Goal: Navigation & Orientation: Find specific page/section

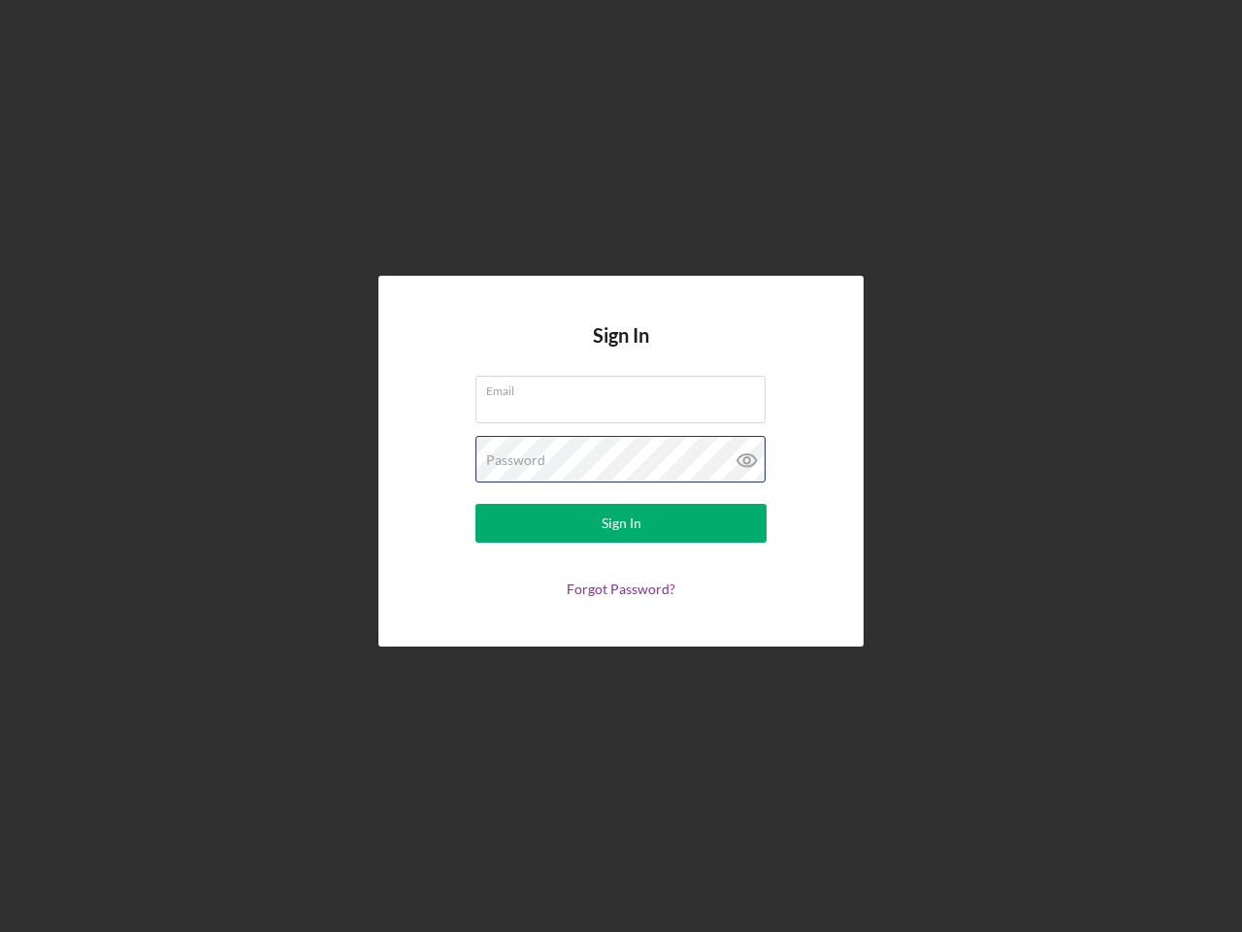
click at [621, 466] on div "Password" at bounding box center [621, 460] width 291 height 49
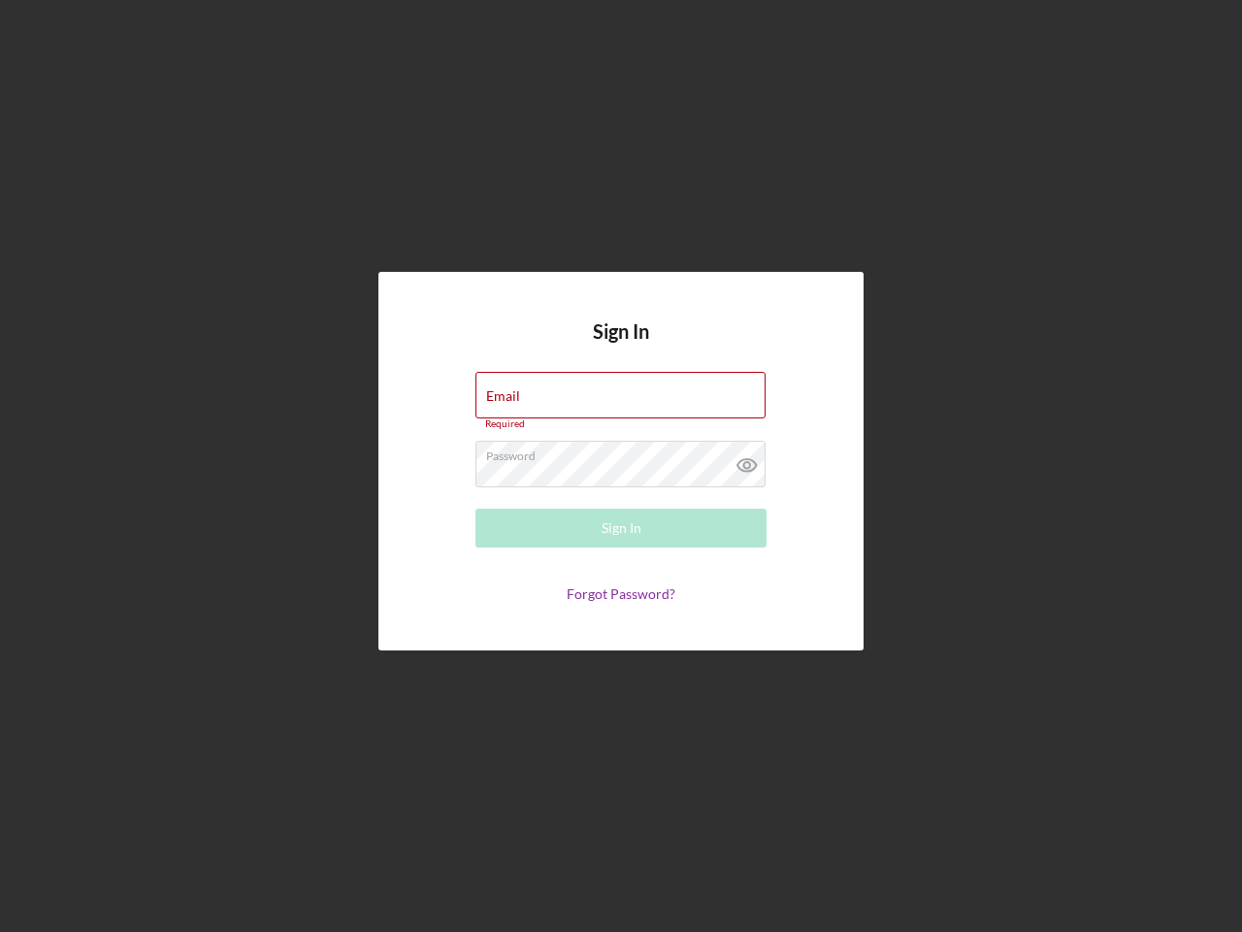
click at [747, 460] on icon at bounding box center [747, 465] width 49 height 49
